Goal: Task Accomplishment & Management: Manage account settings

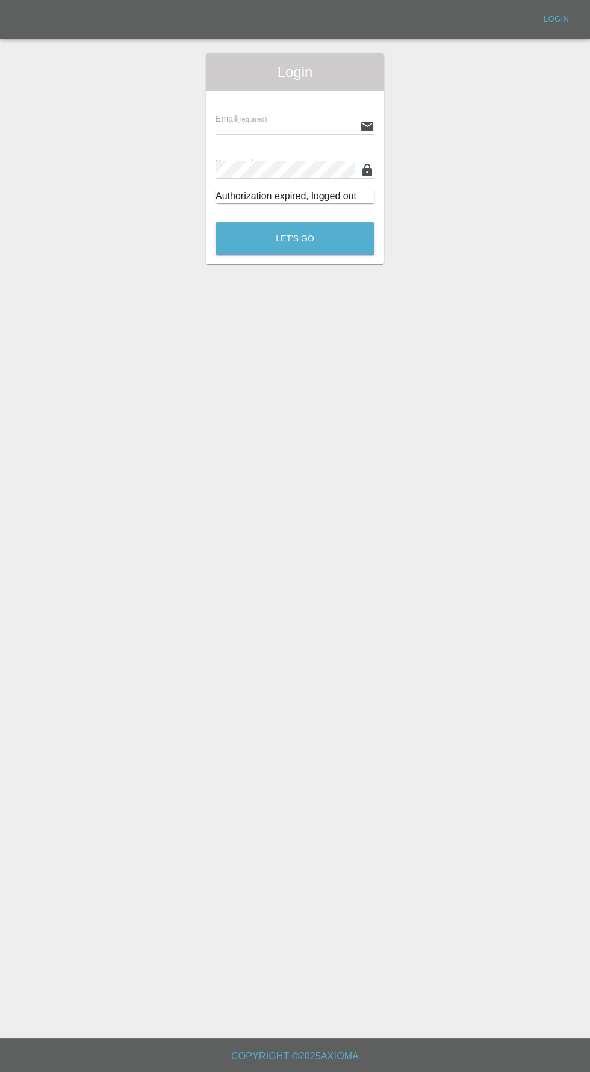
click at [233, 101] on div "Email (required)" at bounding box center [295, 118] width 159 height 34
click at [229, 128] on input "text" at bounding box center [286, 125] width 140 height 17
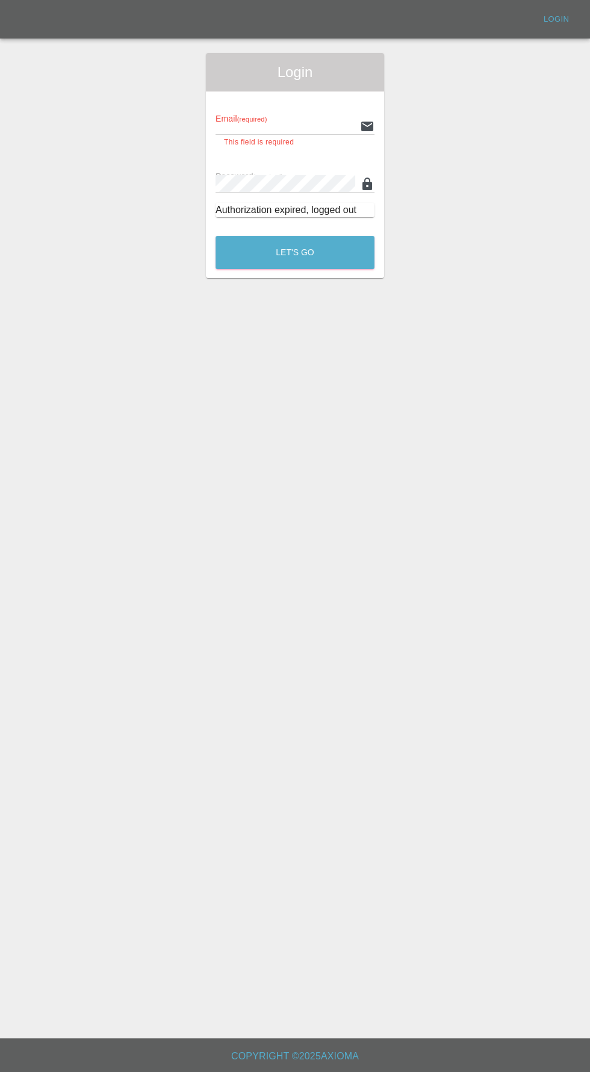
type input "[EMAIL_ADDRESS][DOMAIN_NAME]"
click at [216, 236] on button "Let's Go" at bounding box center [295, 252] width 159 height 33
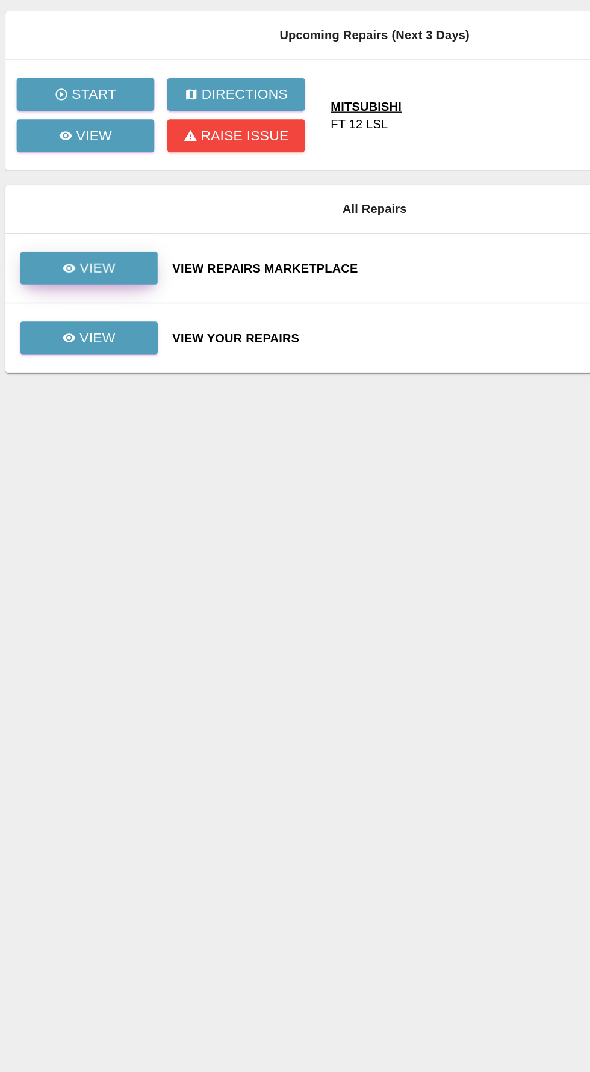
click at [134, 295] on p "View" at bounding box center [122, 302] width 25 height 14
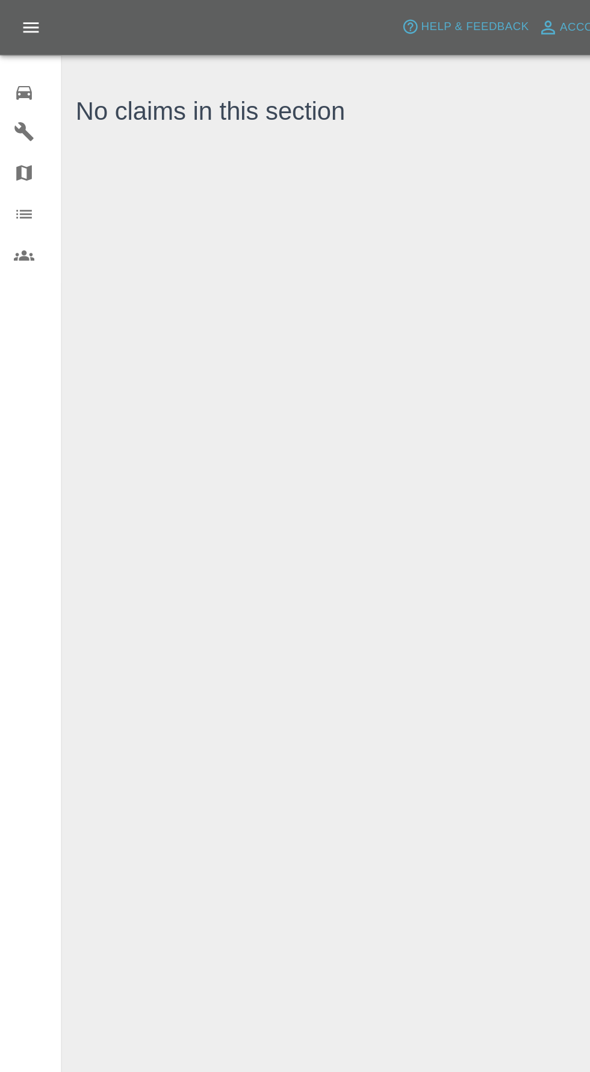
click at [23, 61] on icon at bounding box center [17, 65] width 14 height 14
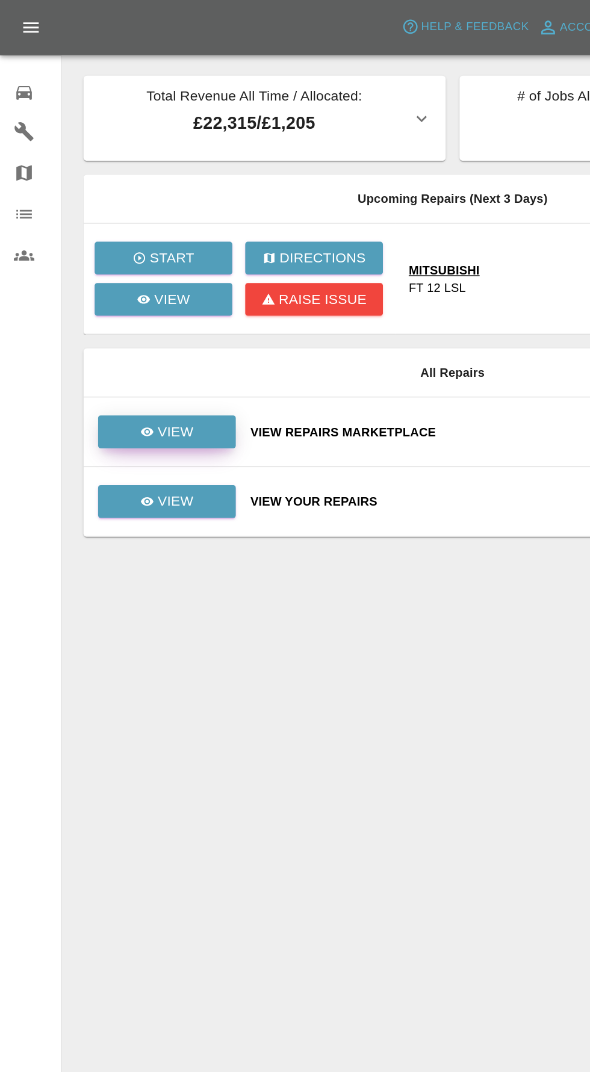
click at [113, 306] on p "View" at bounding box center [122, 302] width 25 height 14
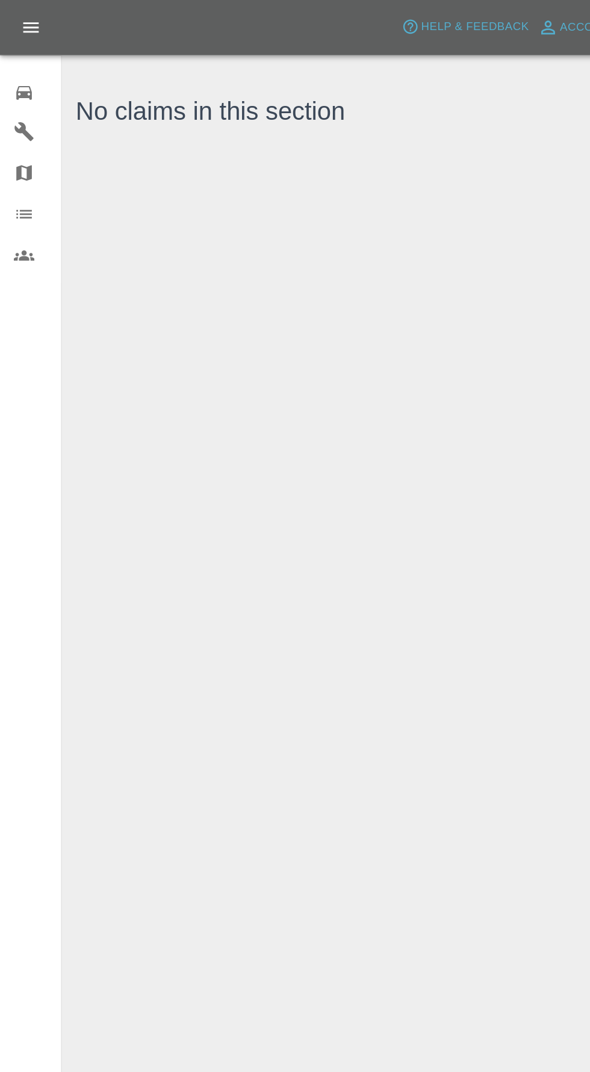
click at [26, 56] on div "0" at bounding box center [27, 63] width 34 height 17
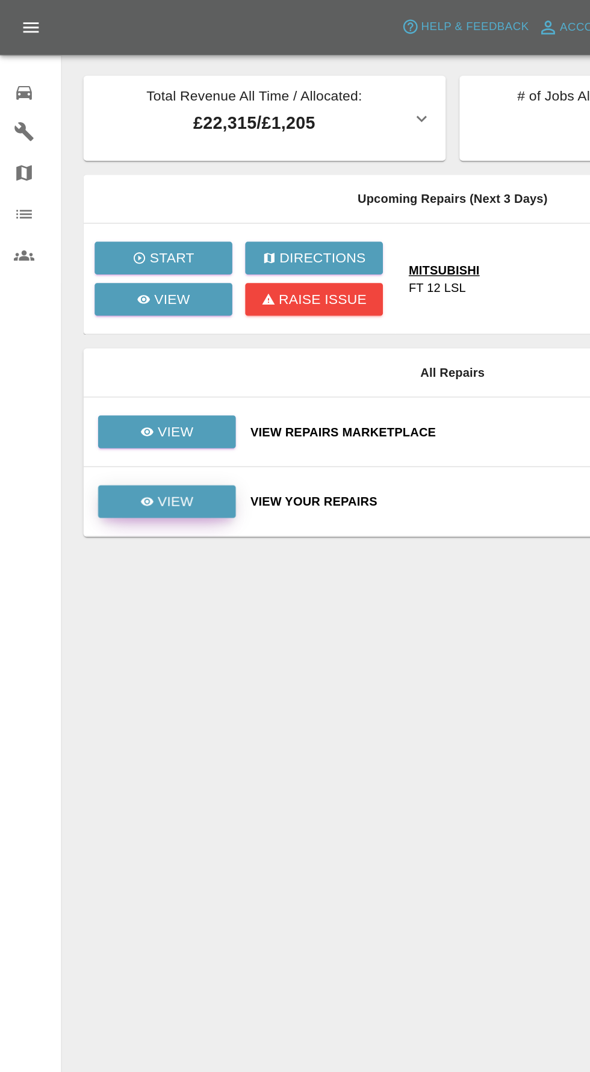
click at [122, 351] on p "View" at bounding box center [122, 351] width 25 height 14
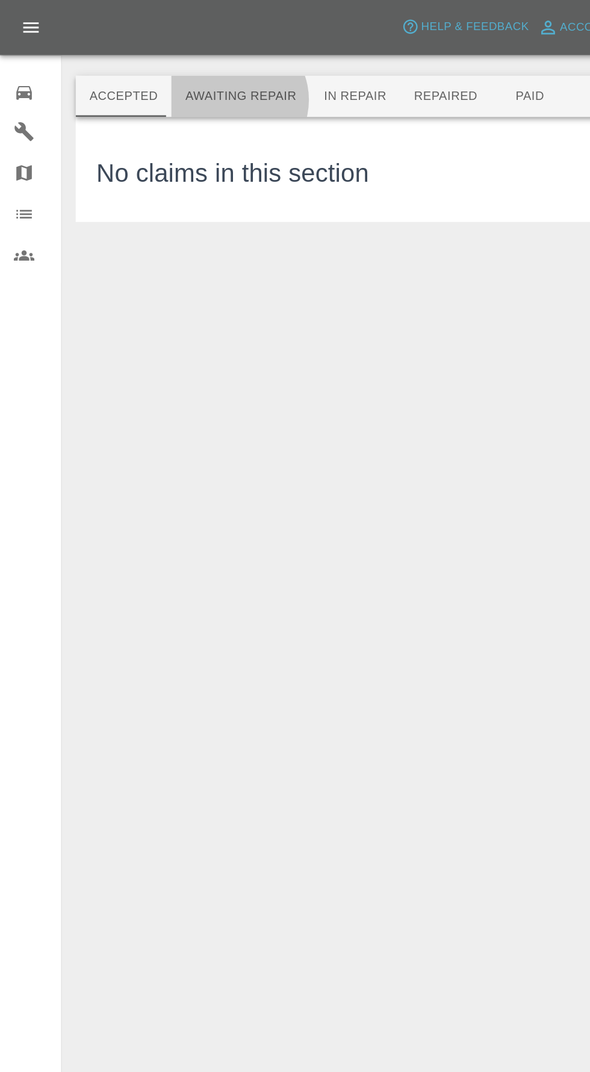
click at [160, 70] on button "Awaiting Repair" at bounding box center [168, 67] width 97 height 29
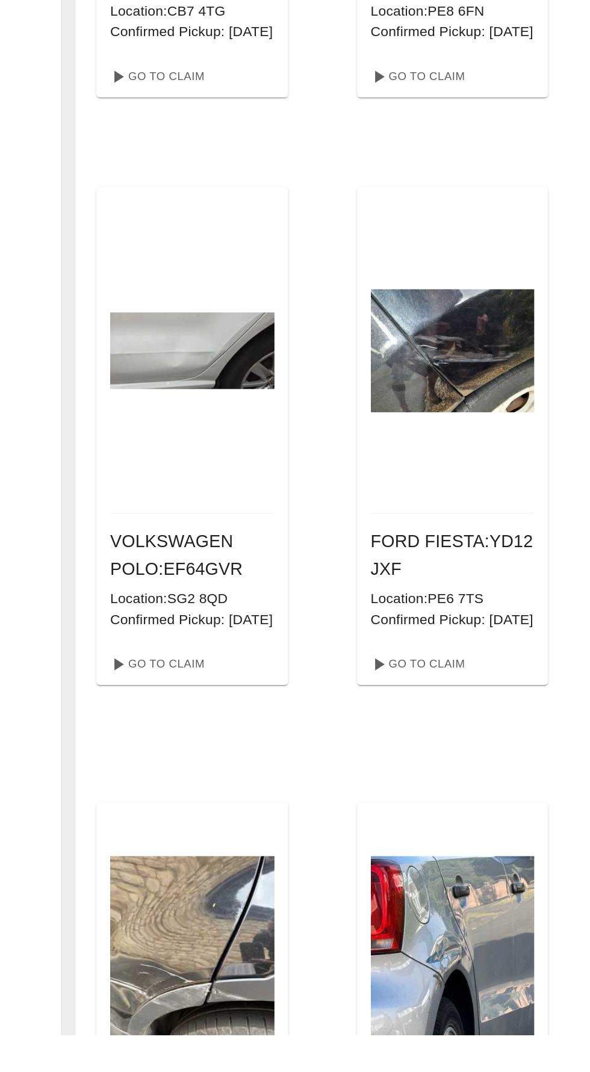
scroll to position [446, 0]
click at [105, 822] on link "Go To Claim" at bounding box center [109, 812] width 74 height 19
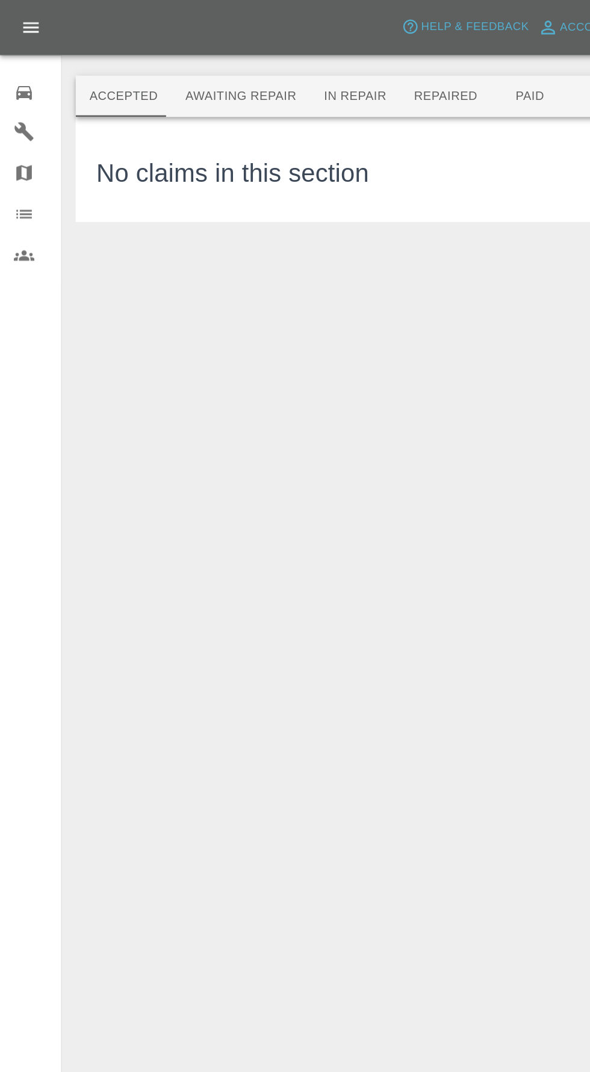
click at [157, 40] on div at bounding box center [316, 33] width 527 height 39
click at [149, 63] on button "Awaiting Repair" at bounding box center [168, 67] width 97 height 29
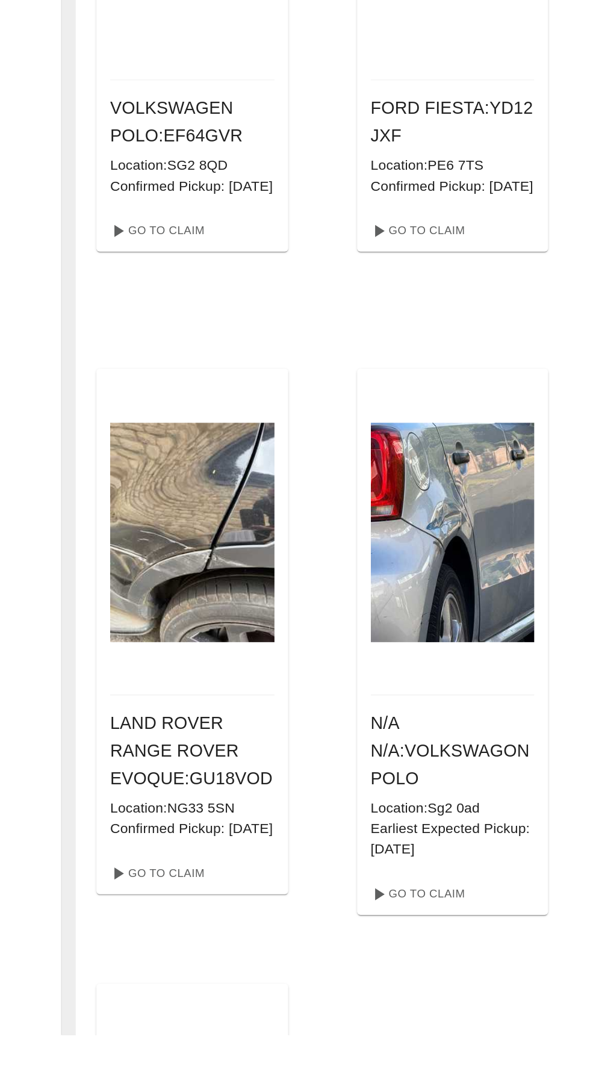
scroll to position [749, 0]
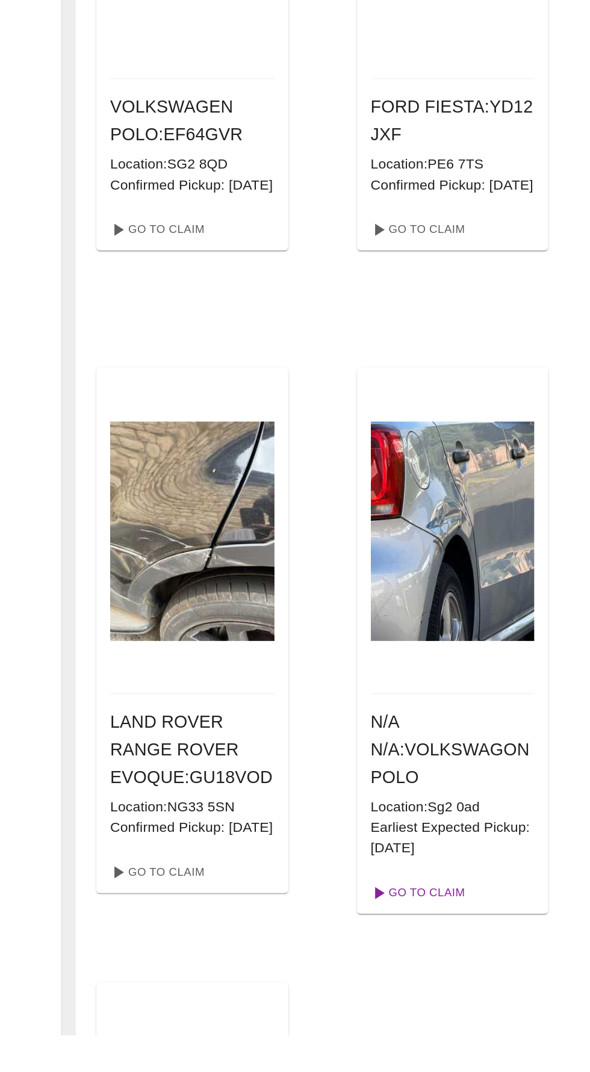
click at [275, 983] on link "Go To Claim" at bounding box center [292, 972] width 74 height 19
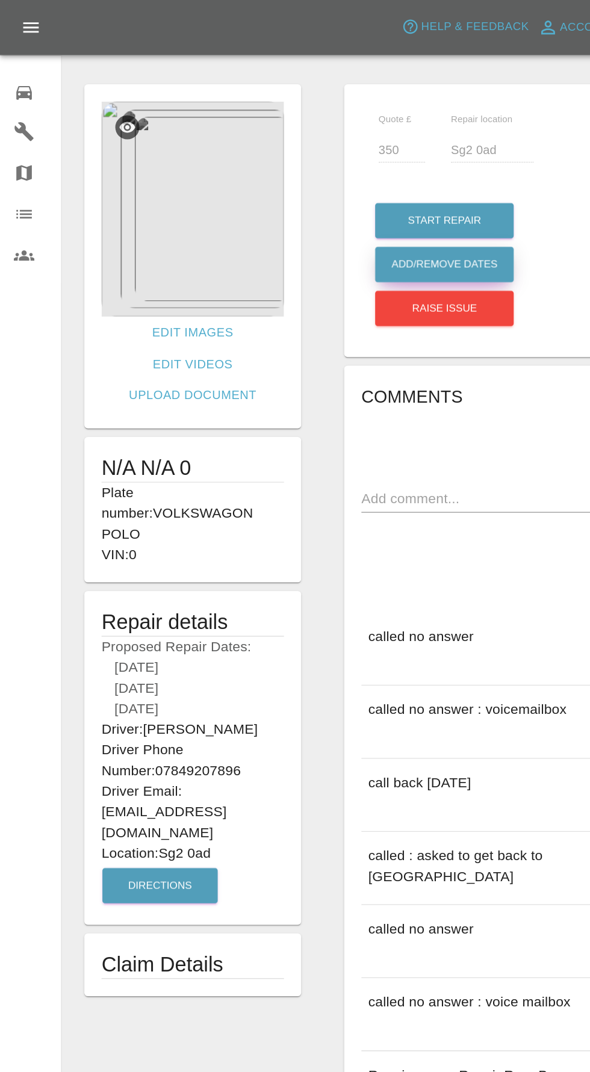
click at [291, 175] on button "Add/Remove Dates" at bounding box center [310, 185] width 97 height 25
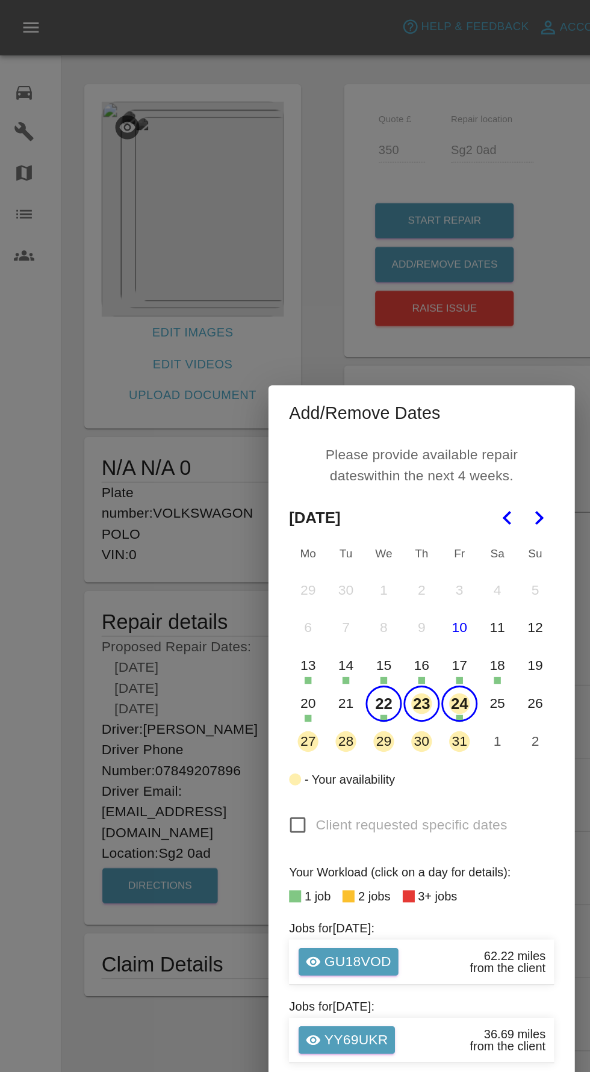
click at [268, 493] on button "22" at bounding box center [268, 492] width 25 height 25
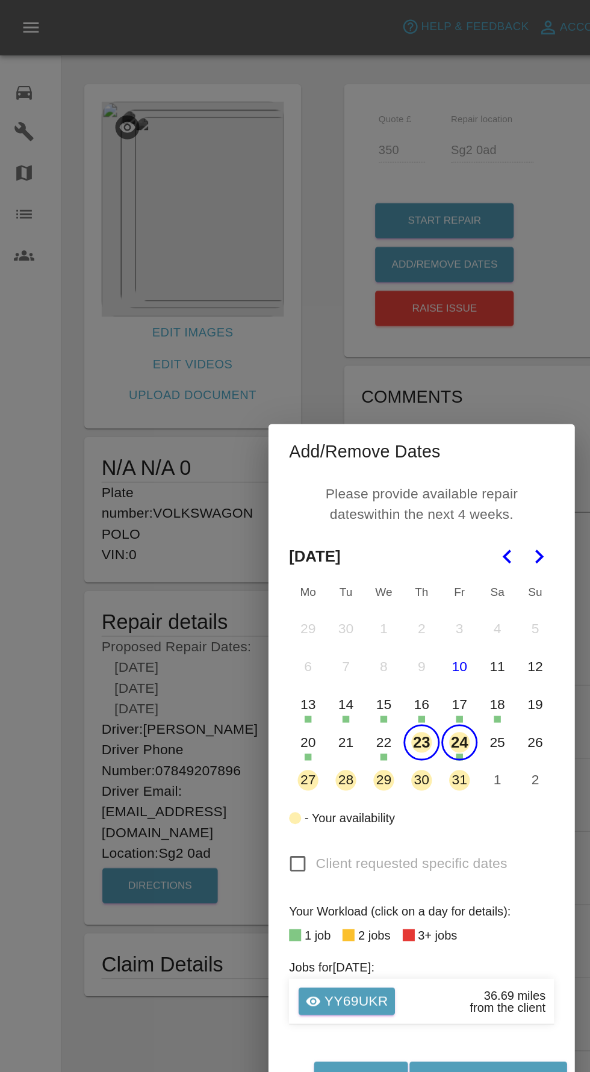
click at [282, 521] on button "23" at bounding box center [294, 519] width 25 height 25
click at [302, 524] on button "23" at bounding box center [294, 519] width 25 height 25
click at [294, 518] on button "23" at bounding box center [294, 519] width 25 height 25
click at [315, 526] on button "24" at bounding box center [321, 519] width 25 height 25
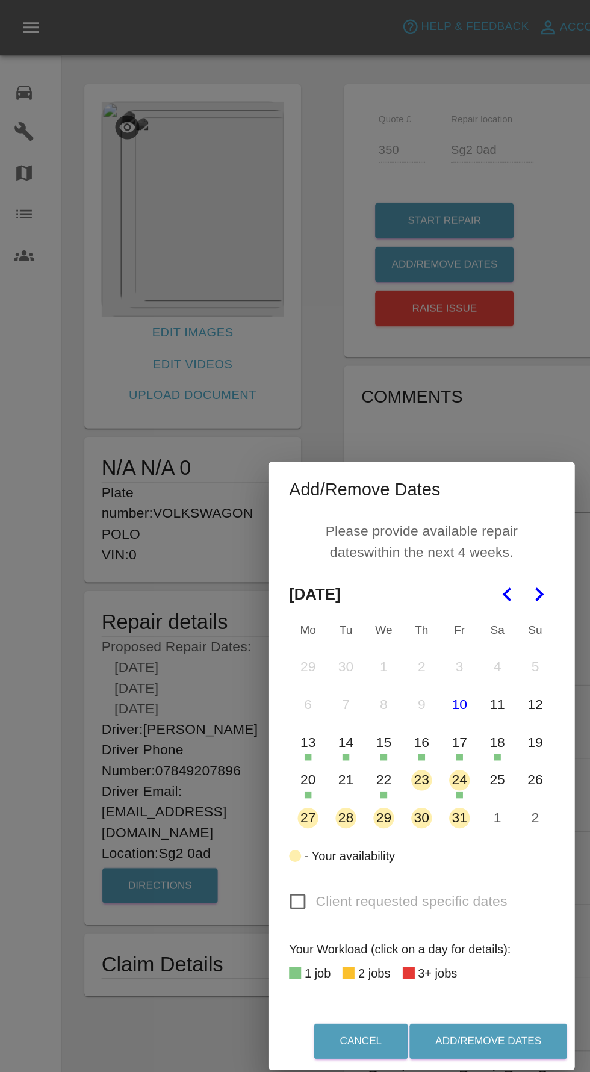
click at [215, 573] on button "27" at bounding box center [215, 572] width 25 height 25
click at [231, 573] on button "28" at bounding box center [241, 572] width 25 height 25
click at [252, 573] on button "28" at bounding box center [241, 572] width 25 height 25
click at [229, 571] on button "28" at bounding box center [241, 572] width 25 height 25
click at [254, 567] on td "28" at bounding box center [242, 572] width 26 height 26
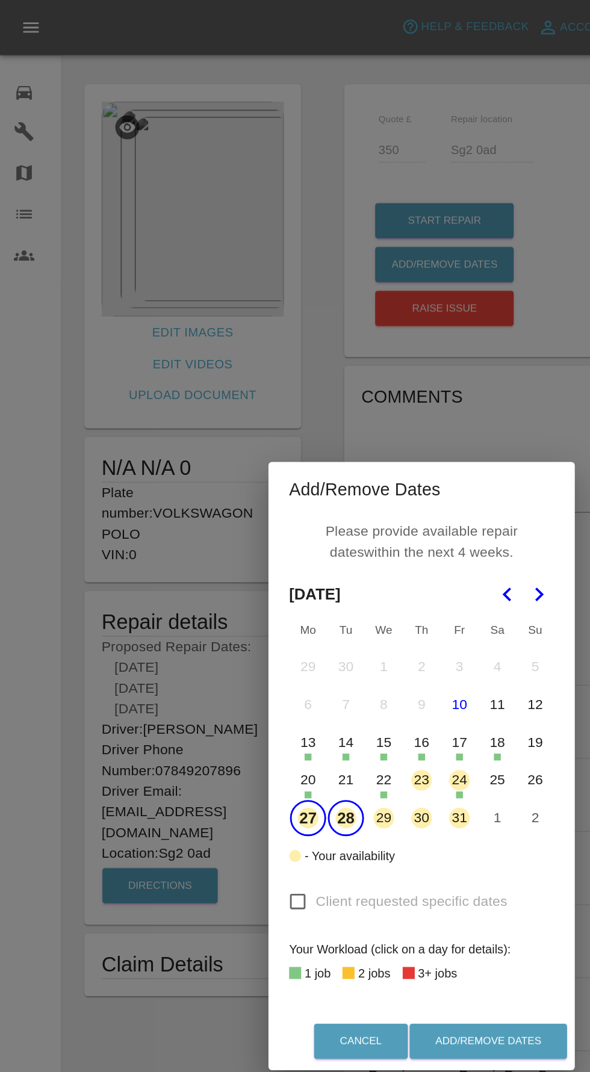
click at [268, 571] on button "29" at bounding box center [268, 572] width 25 height 25
click at [321, 728] on button "Add/Remove Dates" at bounding box center [342, 728] width 110 height 25
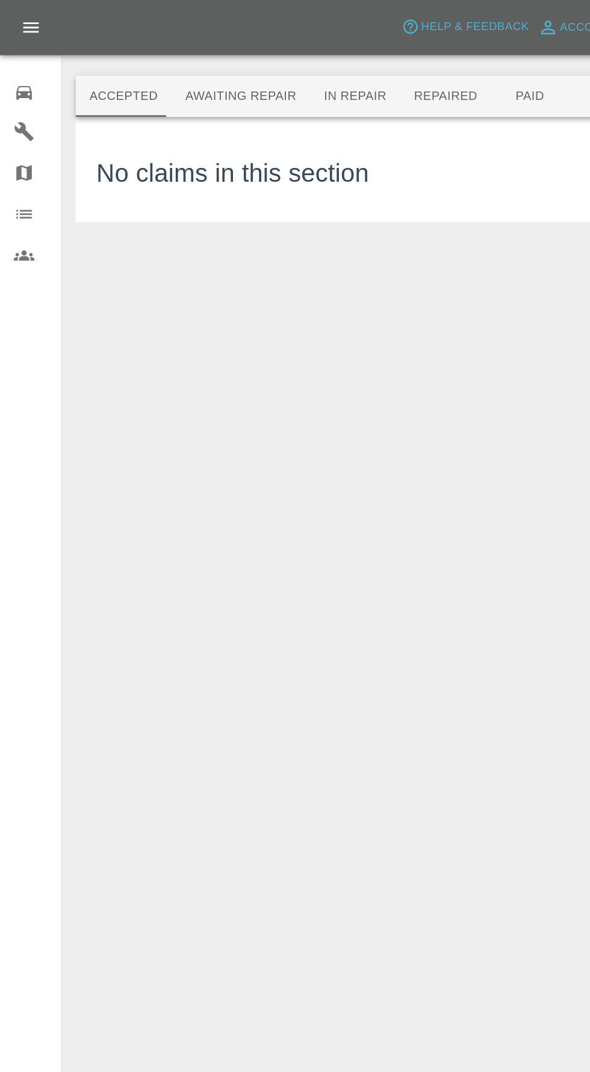
click at [159, 64] on button "Awaiting Repair" at bounding box center [168, 67] width 97 height 29
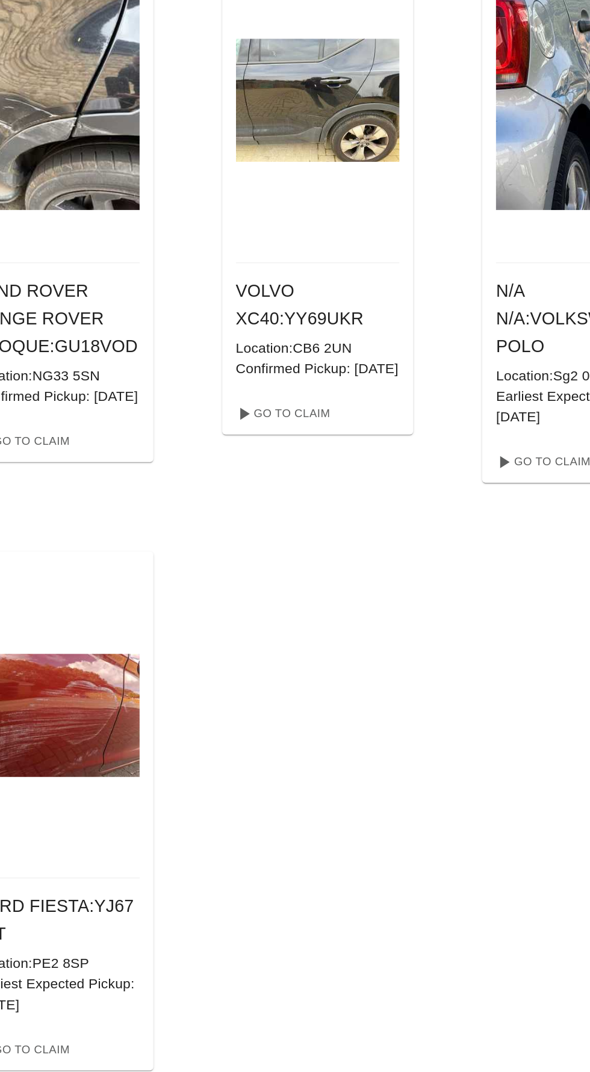
scroll to position [1117, 0]
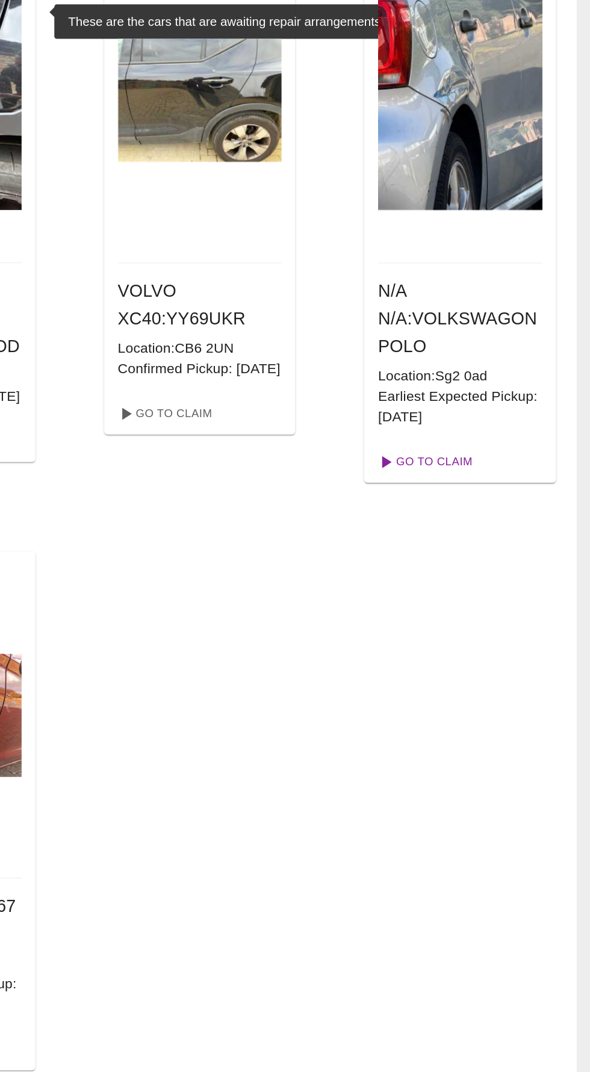
click at [474, 615] on link "Go To Claim" at bounding box center [473, 604] width 74 height 19
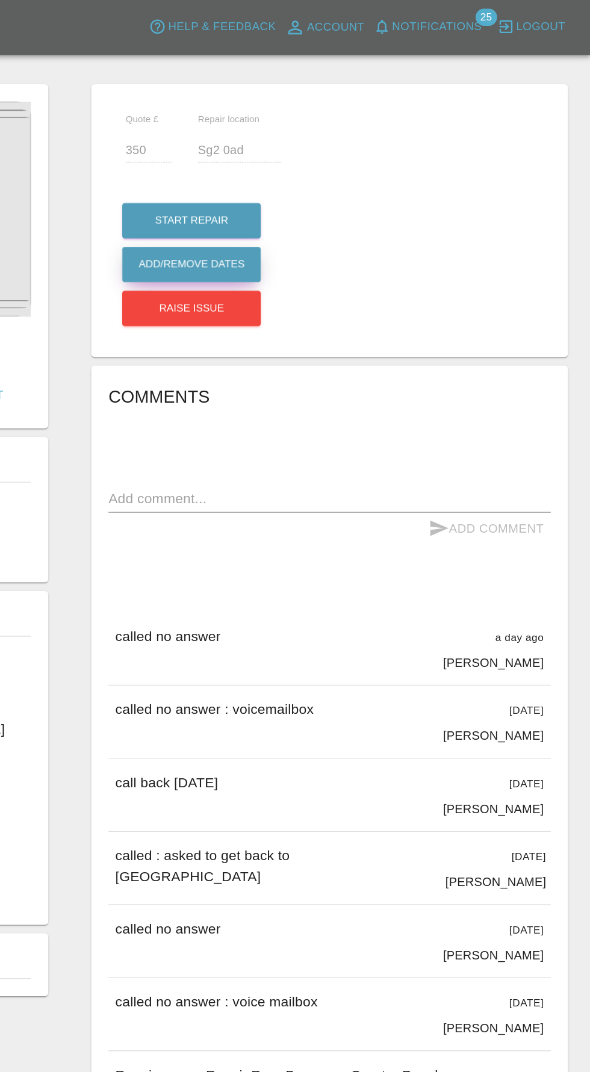
click at [290, 185] on button "Add/Remove Dates" at bounding box center [310, 185] width 97 height 25
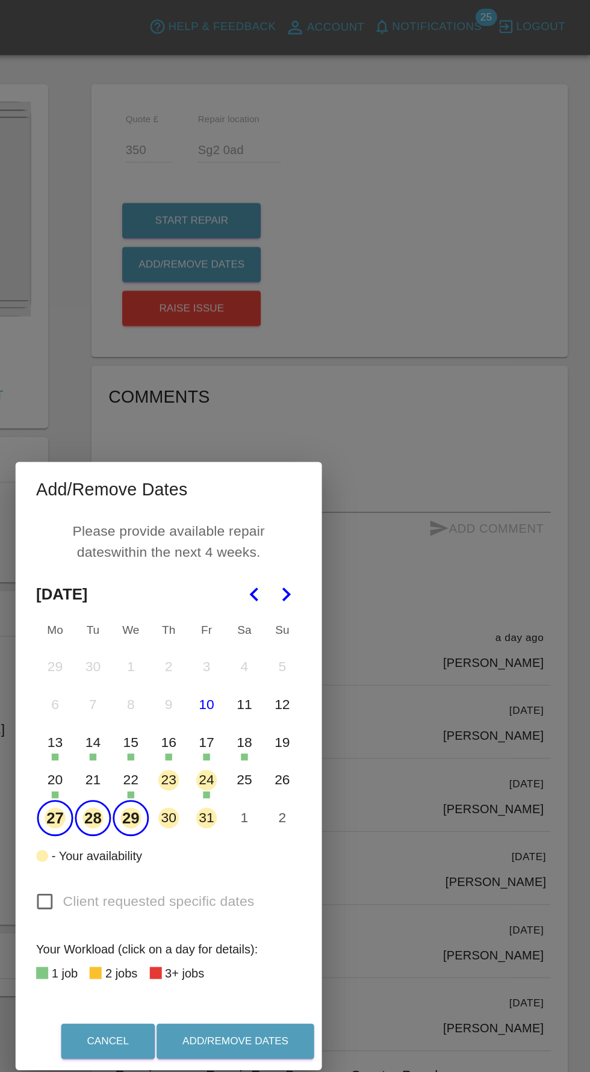
click at [210, 580] on button "27" at bounding box center [215, 572] width 25 height 25
click at [294, 573] on button "30" at bounding box center [294, 572] width 25 height 25
click at [340, 730] on button "Add/Remove Dates" at bounding box center [342, 728] width 110 height 25
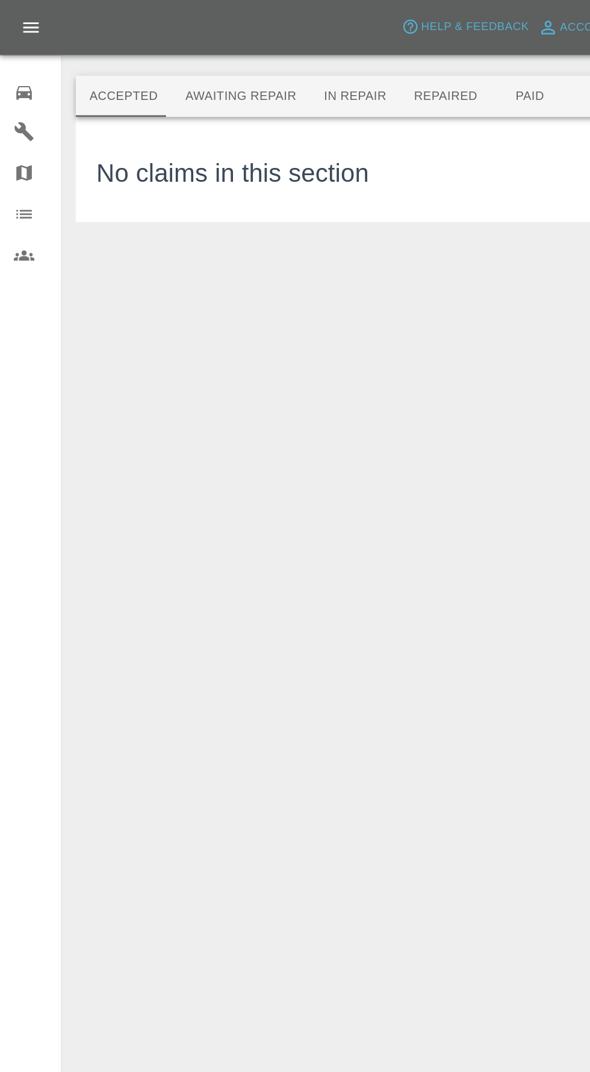
click at [165, 71] on button "Awaiting Repair" at bounding box center [168, 67] width 97 height 29
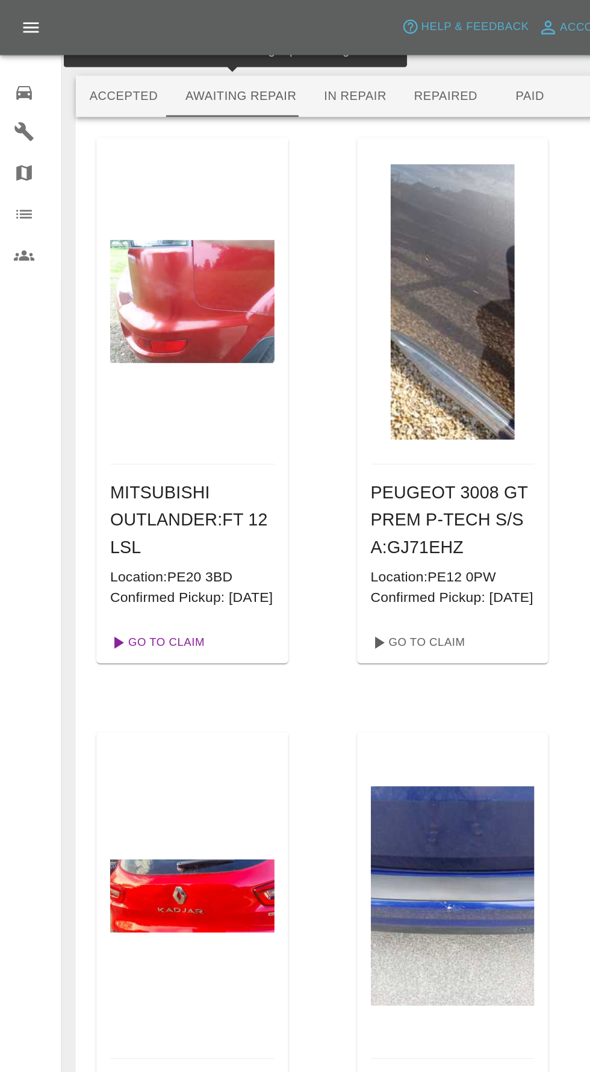
click at [108, 459] on link "Go To Claim" at bounding box center [109, 449] width 74 height 19
